Goal: Information Seeking & Learning: Learn about a topic

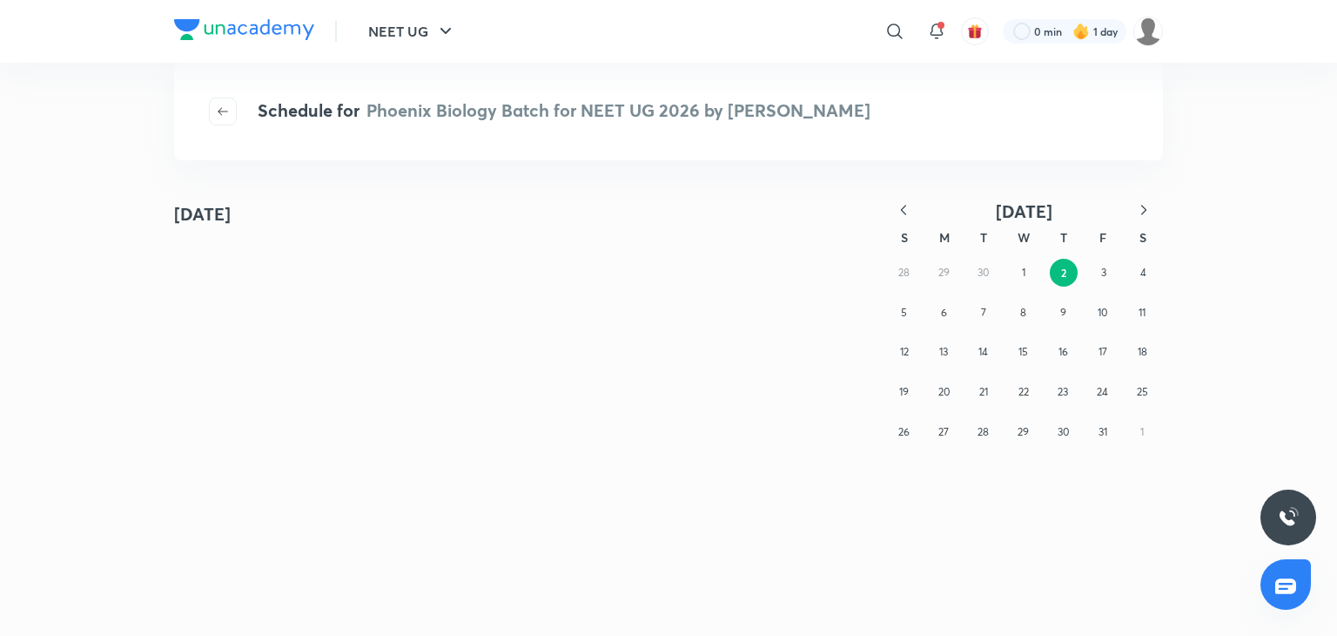
click at [909, 211] on icon "button" at bounding box center [903, 209] width 17 height 17
click at [1061, 389] on abbr "25" at bounding box center [1063, 391] width 11 height 13
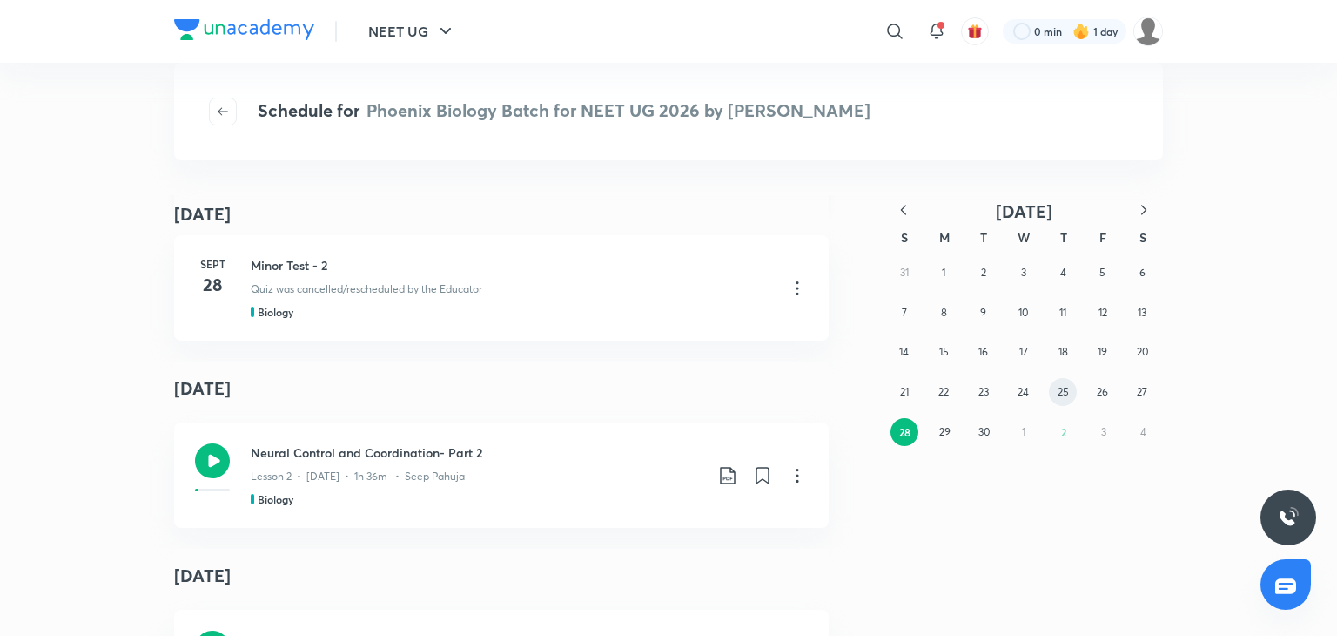
scroll to position [345, 0]
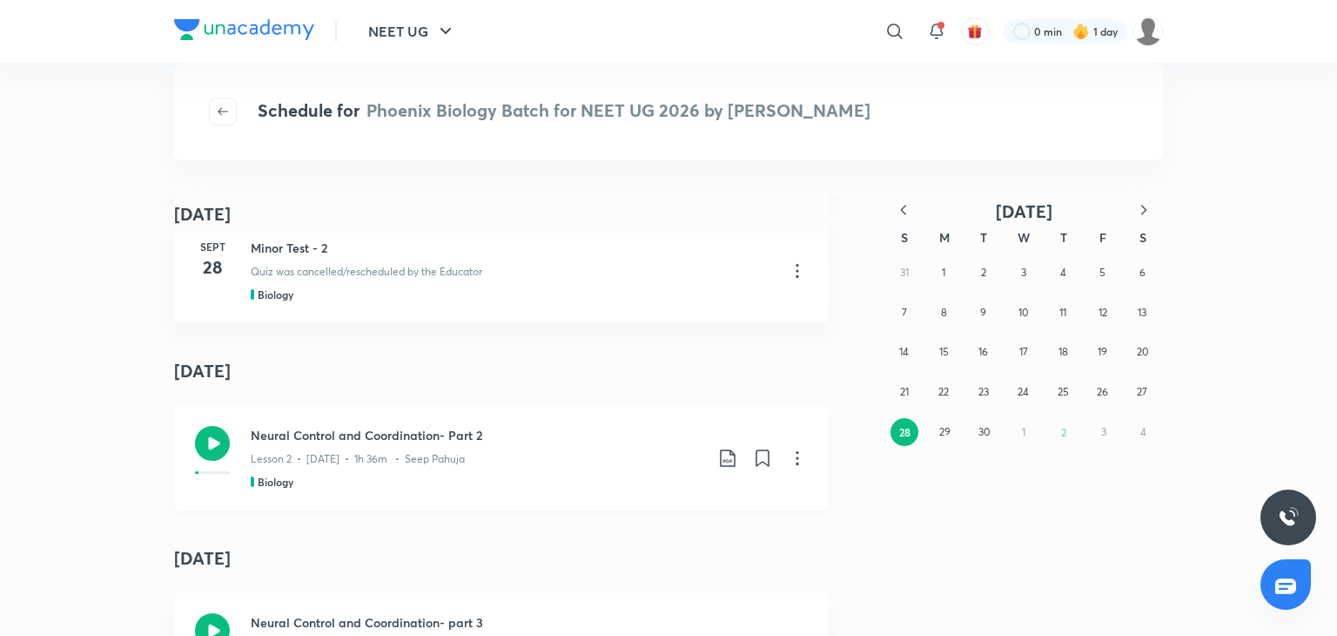
click at [324, 450] on div "Lesson 2 • Sept 29 • 1h 36m • Seep Pahuja" at bounding box center [477, 455] width 453 height 23
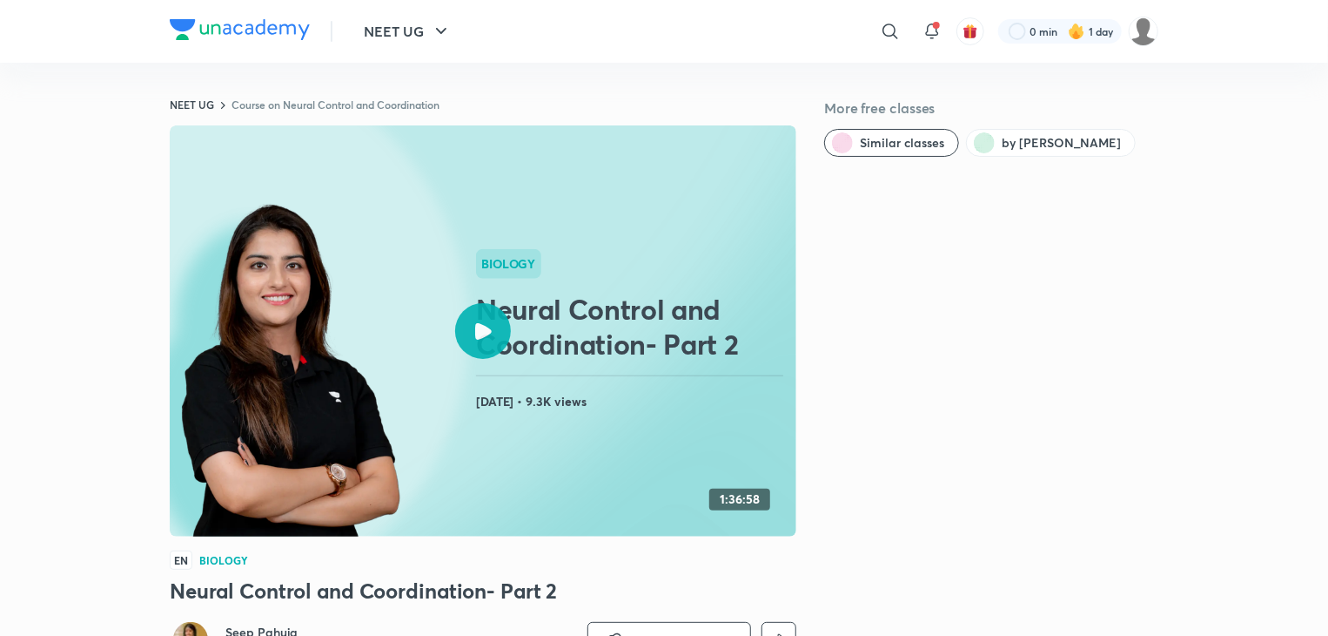
click at [324, 450] on img at bounding box center [290, 372] width 221 height 341
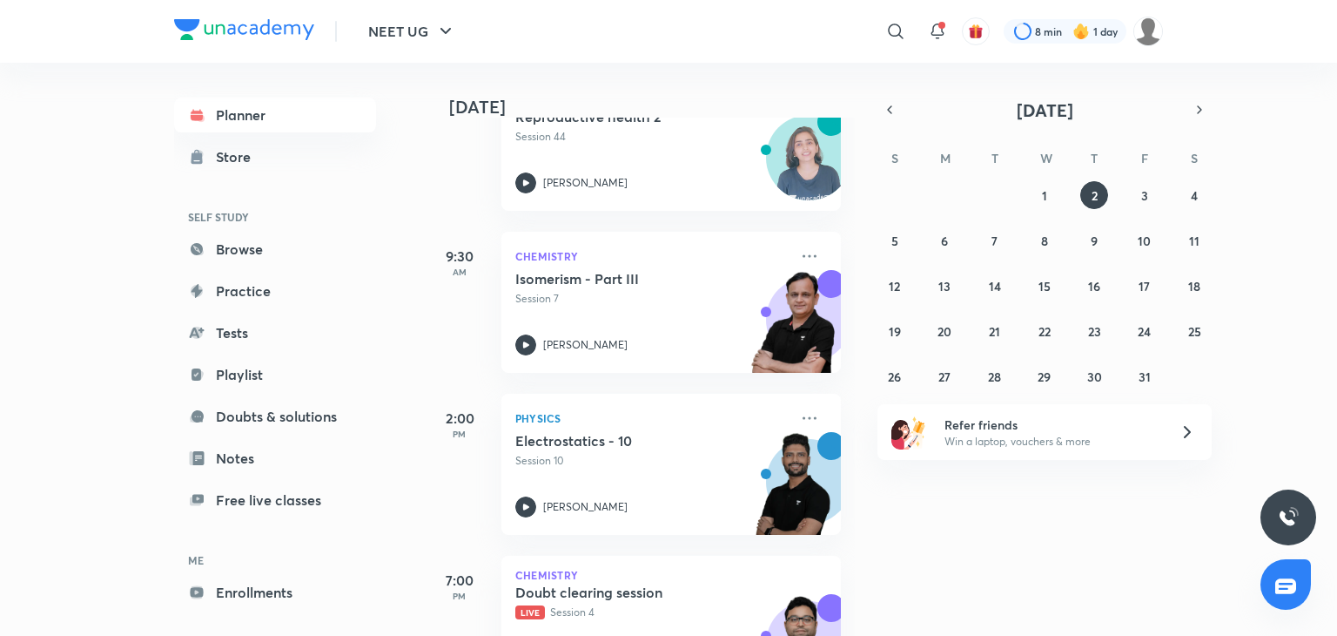
scroll to position [398, 0]
